Goal: Task Accomplishment & Management: Complete application form

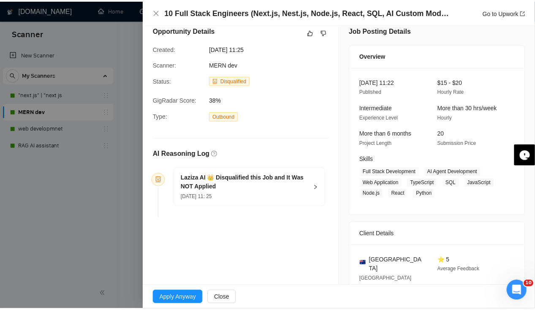
scroll to position [8, 0]
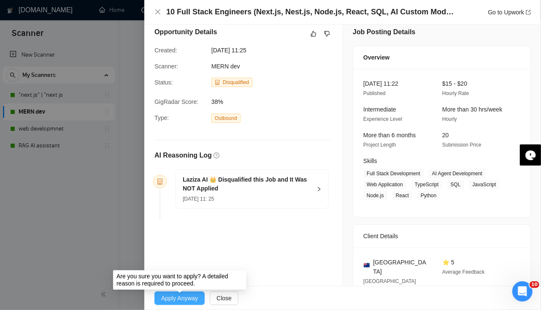
click at [184, 300] on span "Apply Anyway" at bounding box center [179, 297] width 37 height 9
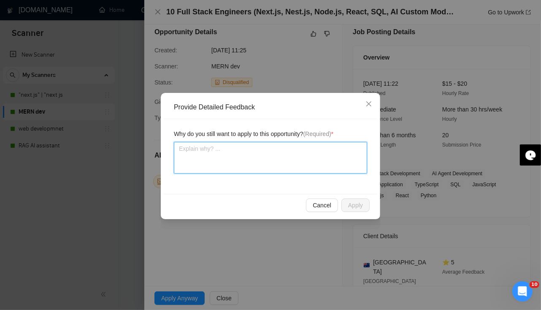
click at [280, 163] on textarea at bounding box center [270, 158] width 193 height 32
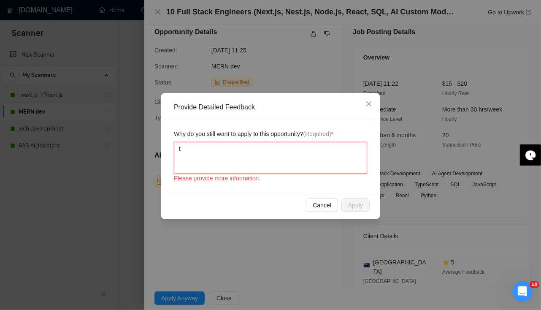
type textarea "th"
type textarea "thi"
type textarea "thi s"
type textarea "thi"
type textarea "this"
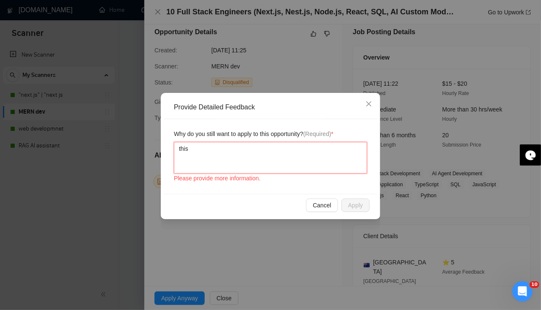
type textarea "this"
type textarea "this w"
type textarea "this wr"
type textarea "this w"
type textarea "this wo"
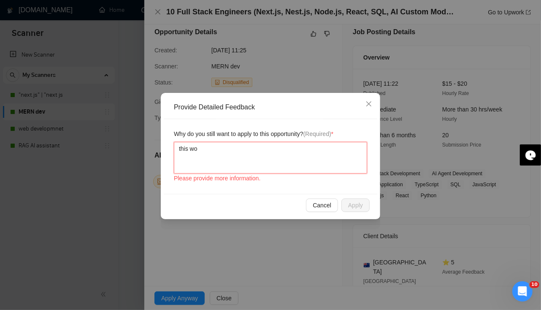
type textarea "this w"
type textarea "this"
type textarea "thi"
type textarea "th"
type textarea "t"
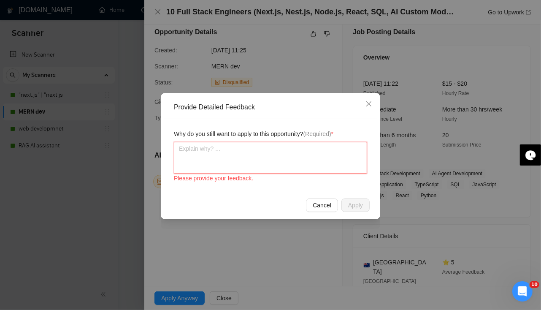
type textarea "w"
type textarea "we"
type textarea "we h"
type textarea "we ha"
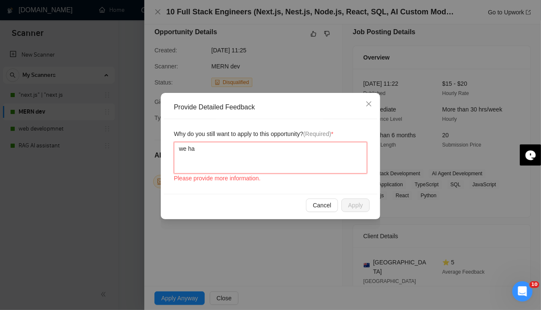
type textarea "we hav"
type textarea "we have"
type textarea "we have r"
type textarea "we have re"
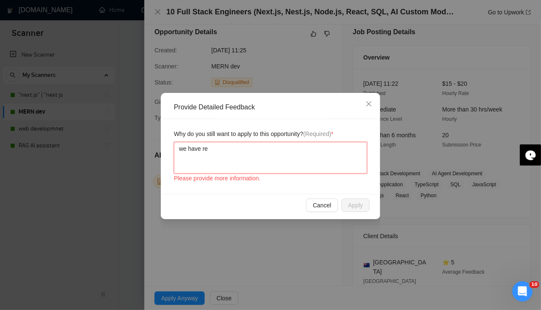
type textarea "we have rel"
type textarea "we have rele"
type textarea "we have relev"
type textarea "we have releva"
type textarea "we have relevant"
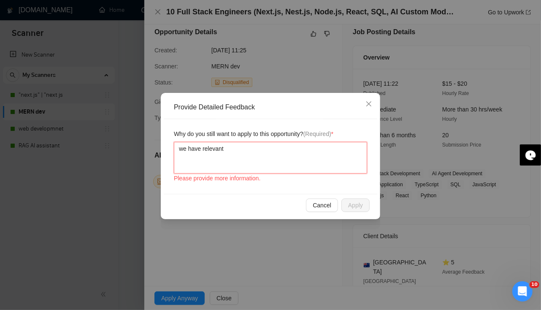
type textarea "we have relevant"
type textarea "we have relevant s"
type textarea "we have relevant sk"
type textarea "we have relevant ski"
type textarea "we have relevant skil"
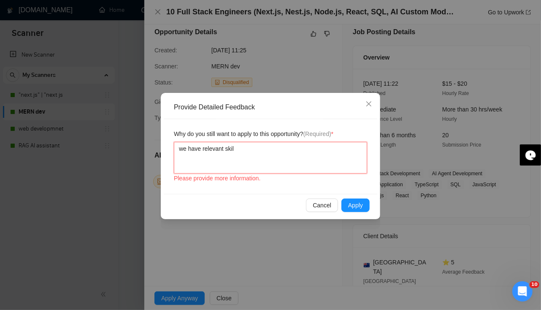
type textarea "we have relevant skill"
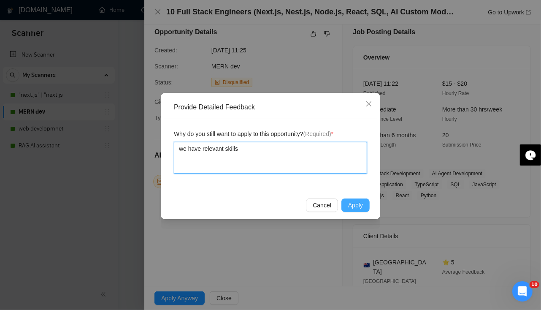
type textarea "we have relevant skills"
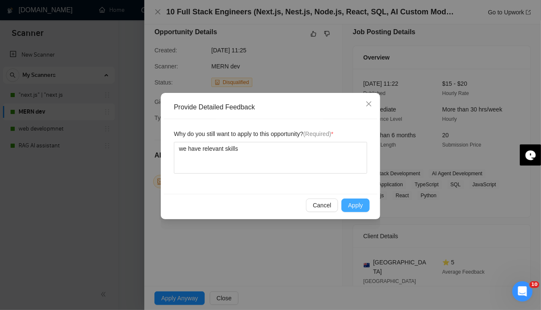
click at [367, 209] on button "Apply" at bounding box center [356, 205] width 28 height 14
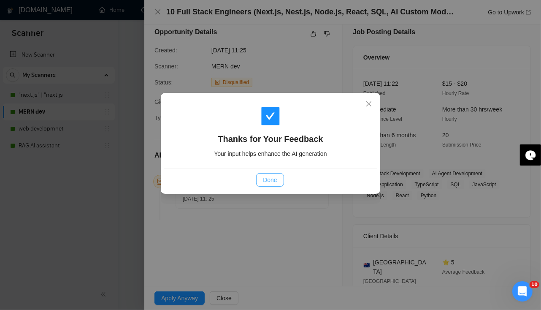
click at [265, 182] on span "Done" at bounding box center [270, 179] width 14 height 9
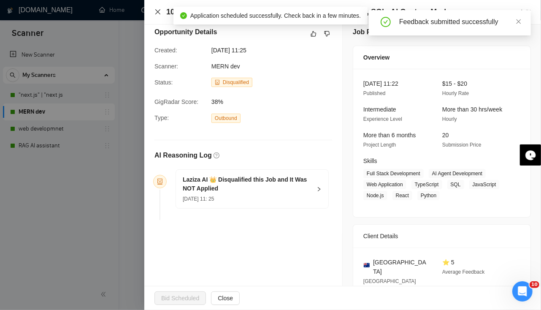
click at [159, 12] on icon "close" at bounding box center [158, 11] width 7 height 7
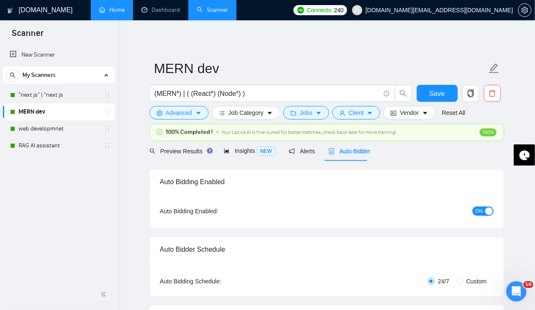
click at [117, 9] on link "Home" at bounding box center [111, 9] width 25 height 7
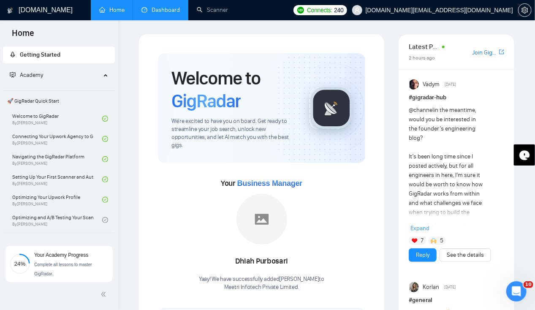
click at [159, 13] on link "Dashboard" at bounding box center [160, 9] width 38 height 7
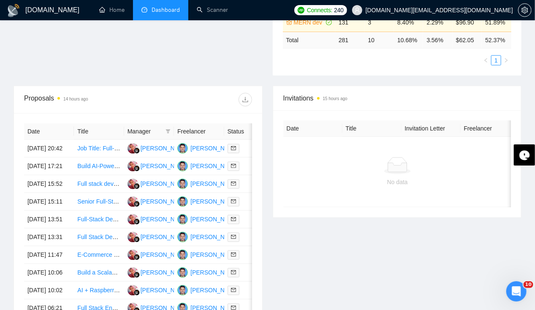
scroll to position [293, 0]
